Goal: Navigation & Orientation: Find specific page/section

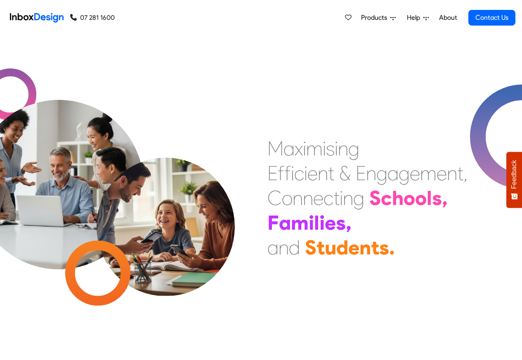
click at [379, 19] on span "Products" at bounding box center [375, 18] width 29 height 10
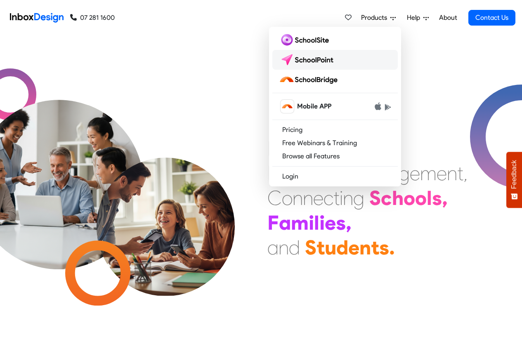
click at [310, 61] on img at bounding box center [308, 59] width 58 height 13
